Goal: Information Seeking & Learning: Check status

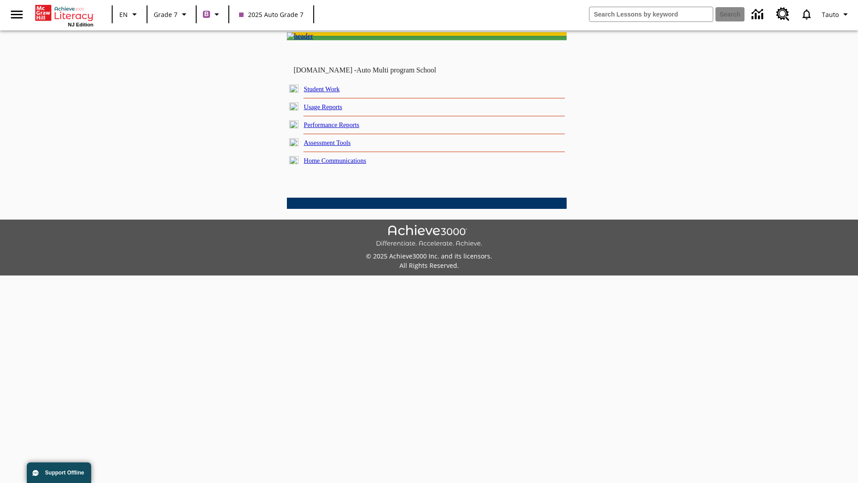
click at [342, 128] on link "Performance Reports" at bounding box center [331, 124] width 55 height 7
click at [0, 0] on link "How are my students performing on activities?" at bounding box center [0, 0] width 0 height 0
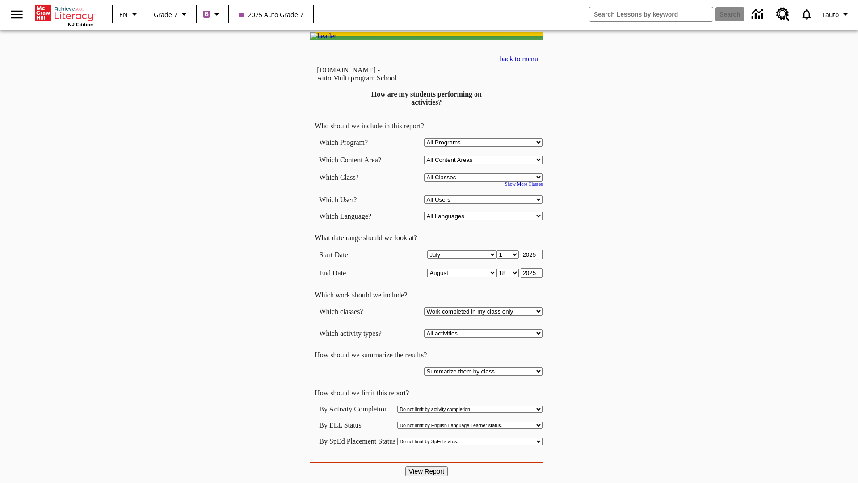
click at [427, 466] on input "View Report" at bounding box center [426, 471] width 43 height 10
select select "21437138"
select select "4"
click at [427, 466] on input "View Report" at bounding box center [426, 471] width 43 height 10
